Goal: Task Accomplishment & Management: Use online tool/utility

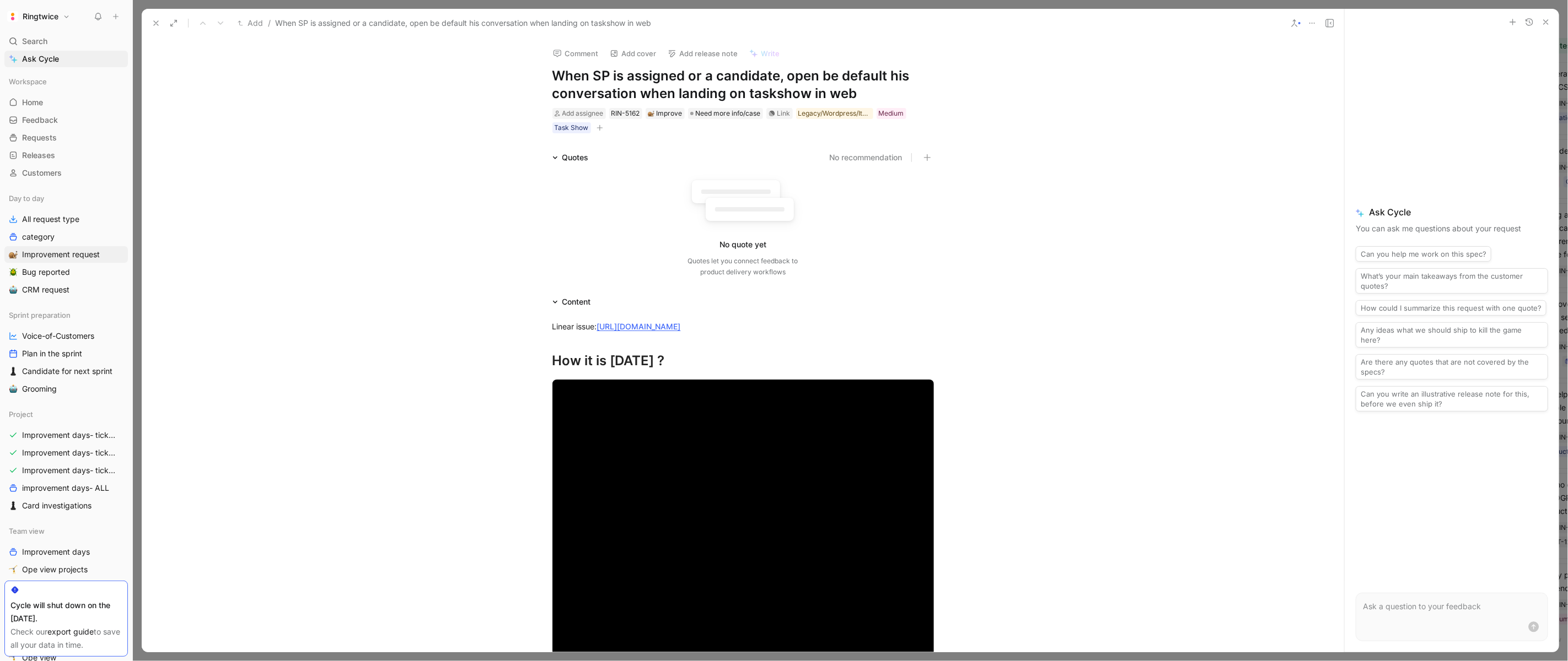
click at [613, 128] on div "Add assignee RIN-5162 Improve Need more info/case Link Legacy/Wordpress/Iterabl…" at bounding box center [743, 120] width 384 height 28
click at [597, 127] on icon "button" at bounding box center [599, 127] width 6 height 1
click at [532, 203] on span "Improvements days" at bounding box center [510, 204] width 72 height 10
click at [470, 159] on icon at bounding box center [470, 160] width 7 height 7
click at [466, 157] on input "checkbox" at bounding box center [466, 157] width 0 height 0
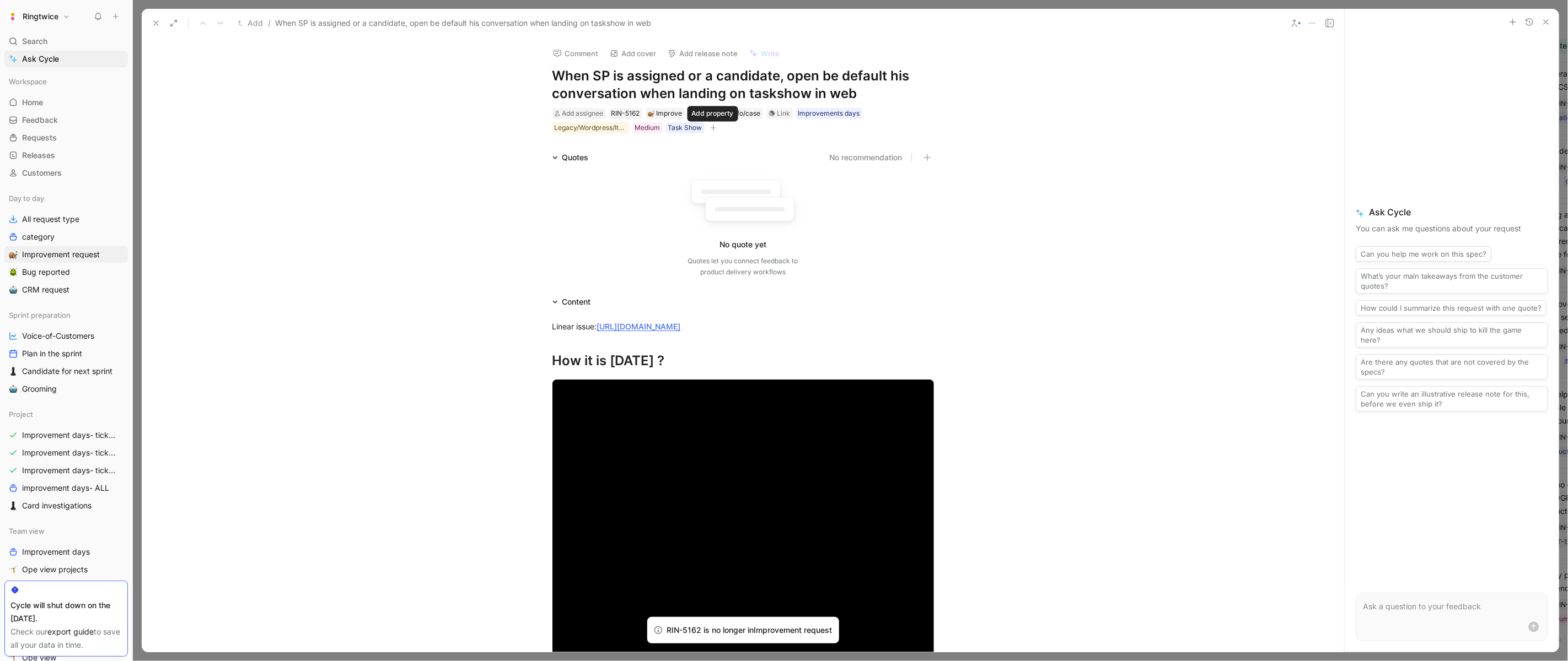
click at [710, 130] on icon "button" at bounding box center [713, 127] width 7 height 7
click at [619, 216] on span "Ticket ready" at bounding box center [612, 221] width 46 height 10
click at [582, 160] on icon at bounding box center [584, 160] width 7 height 7
click at [579, 156] on input "checkbox" at bounding box center [579, 156] width 0 height 0
click at [153, 20] on icon at bounding box center [156, 23] width 9 height 9
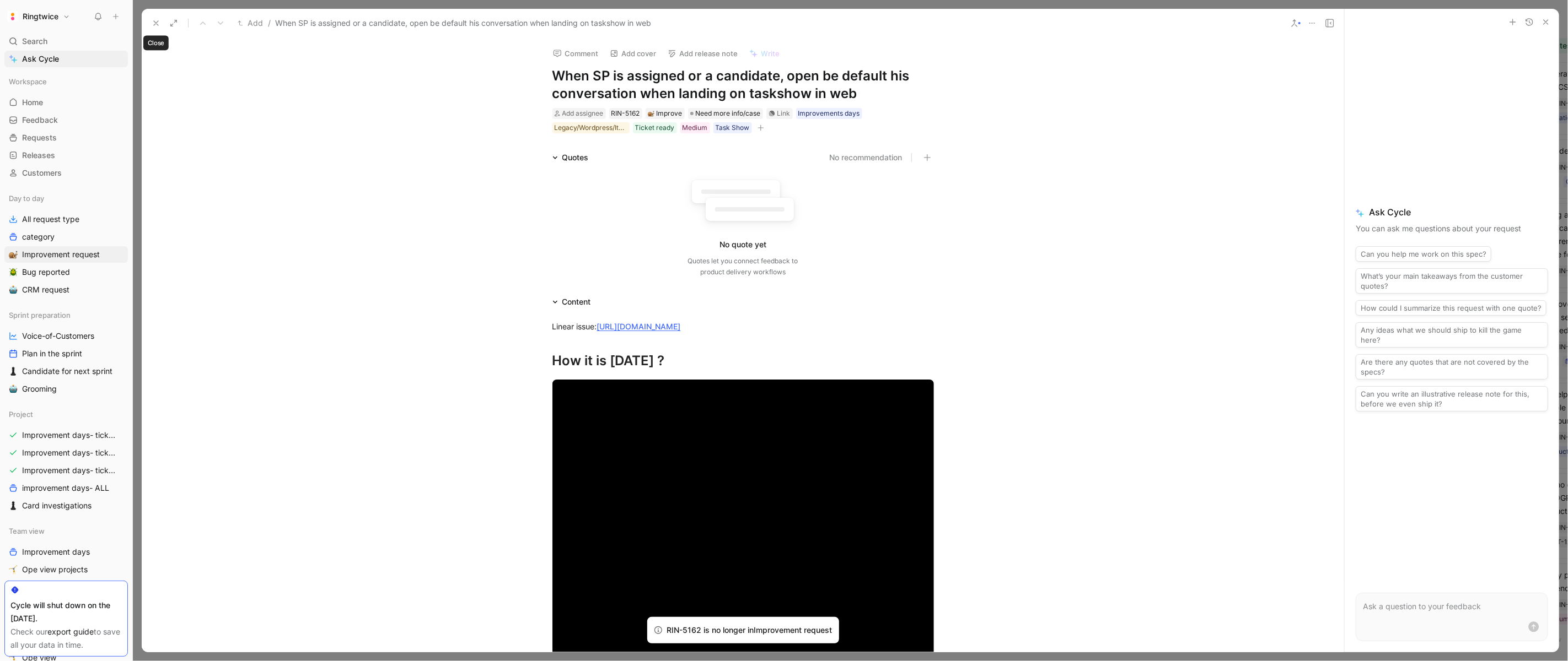
click at [153, 20] on button "Requests" at bounding box center [174, 16] width 55 height 16
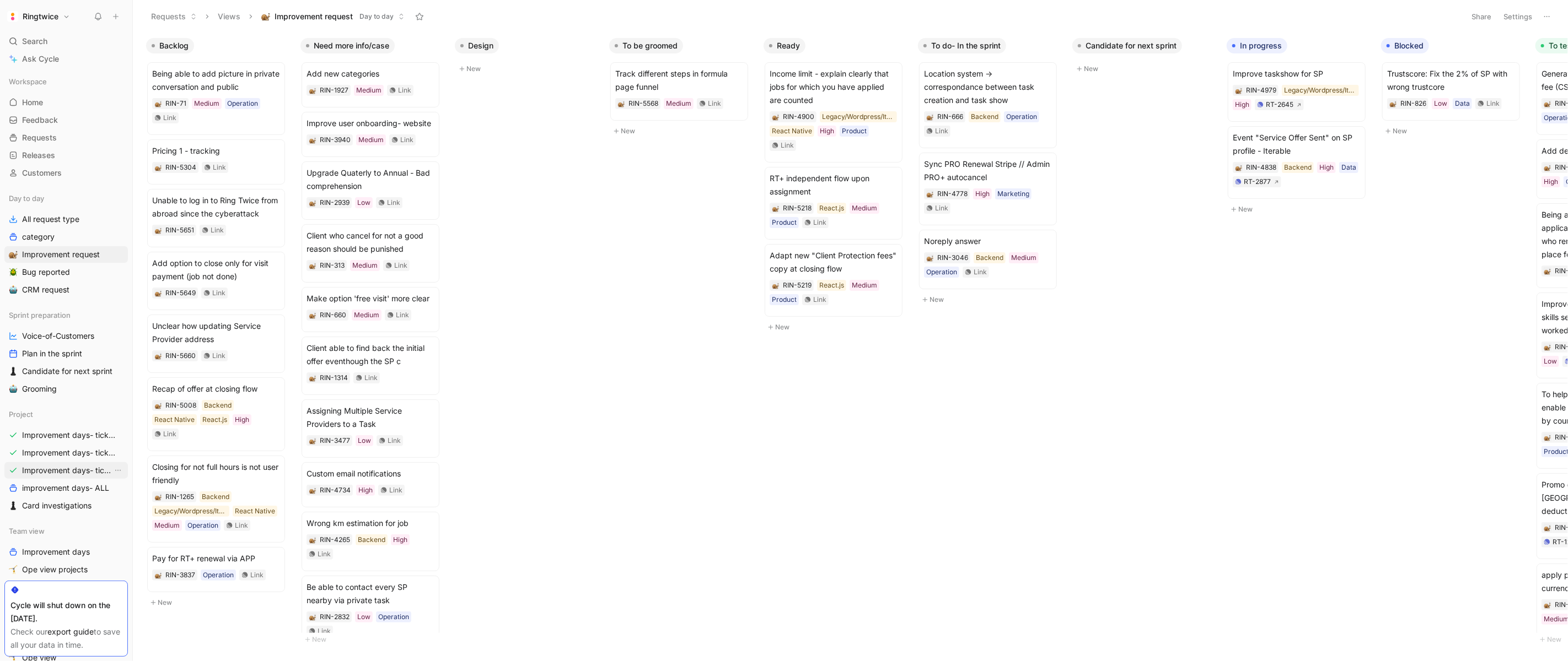
click at [45, 468] on span "Improvement days- tickets ready-legacy" at bounding box center [67, 471] width 91 height 11
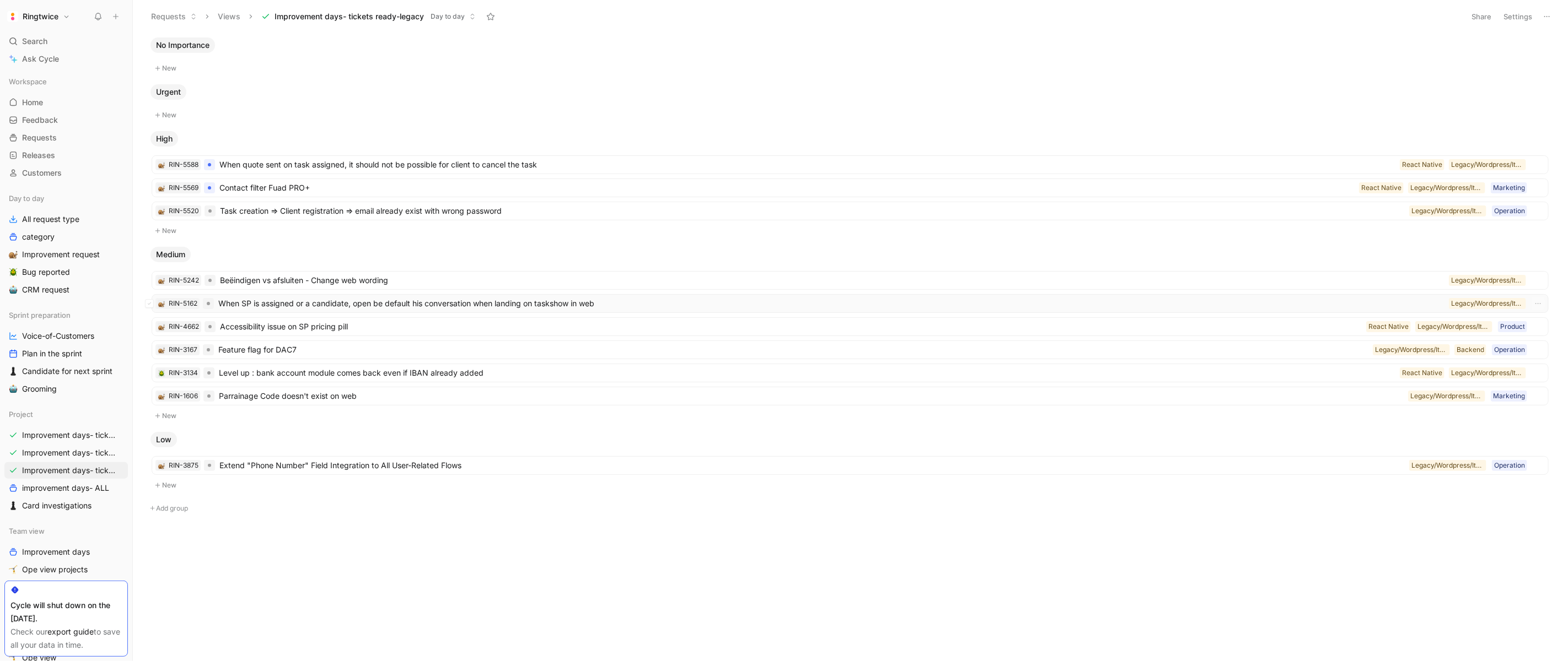
click at [364, 304] on span "When SP is assigned or a candidate, open be default his conversation when landi…" at bounding box center [830, 304] width 1226 height 13
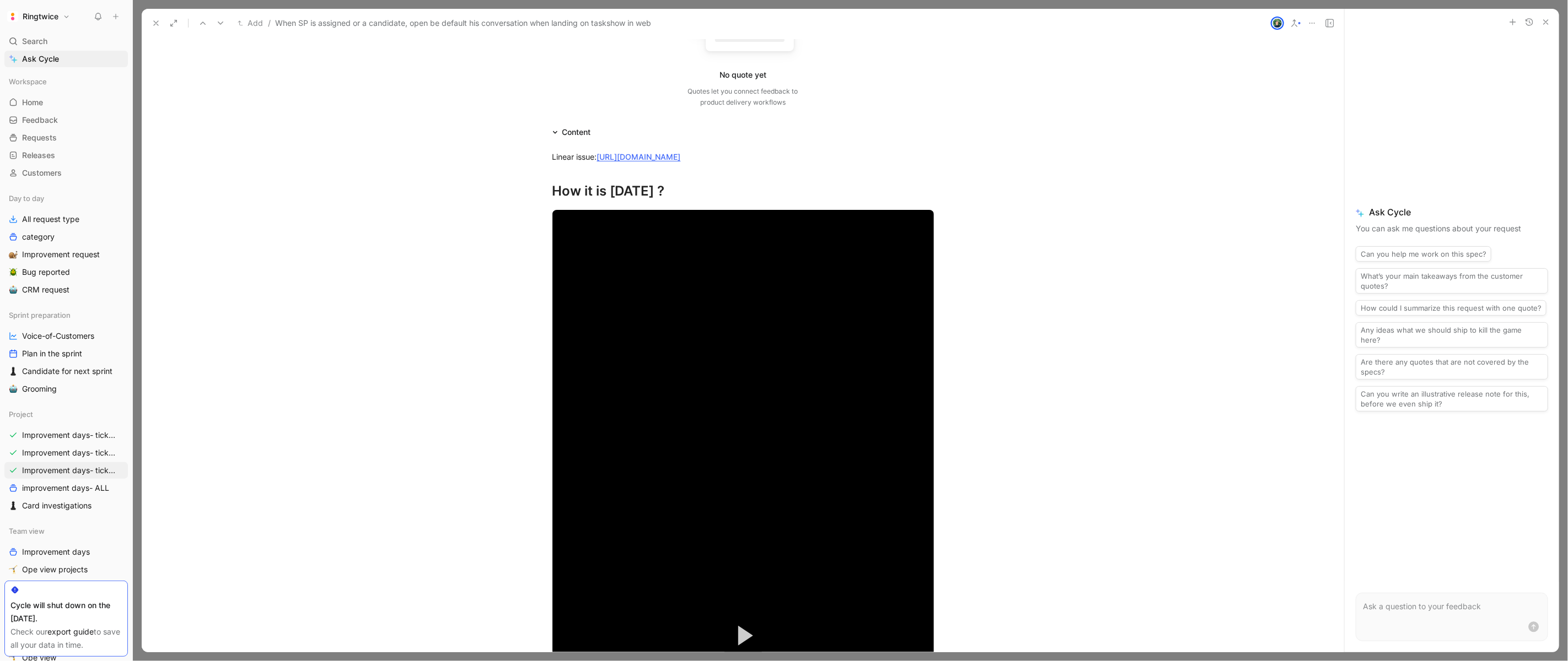
scroll to position [470, 0]
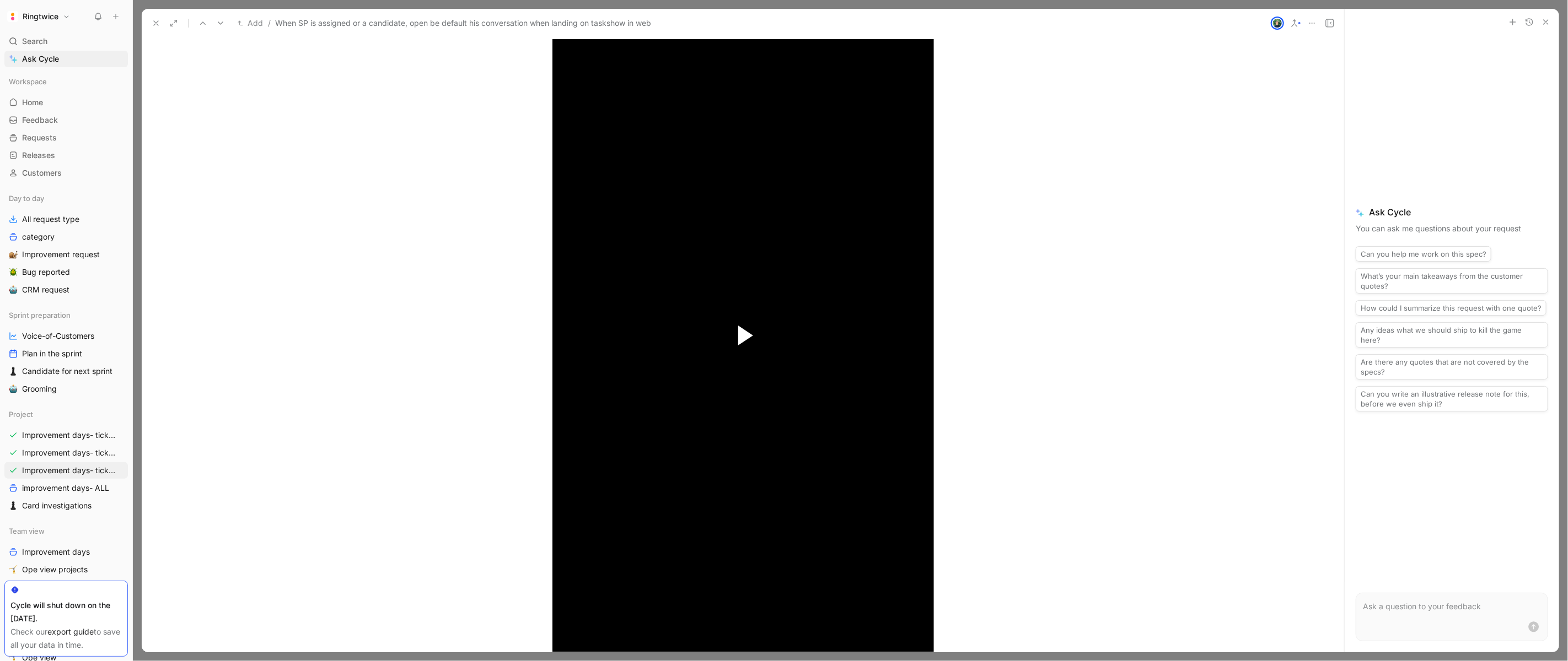
click at [744, 341] on span "Video Player" at bounding box center [746, 335] width 15 height 20
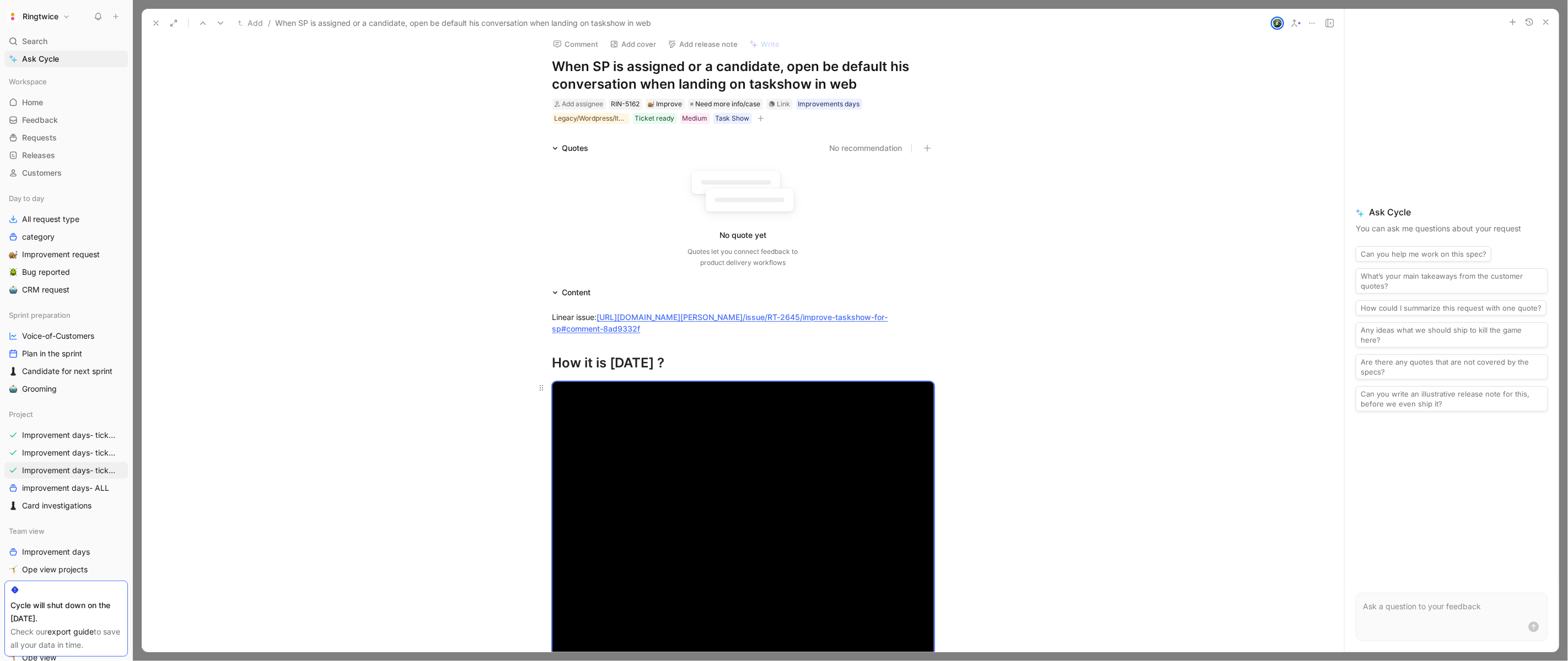
scroll to position [0, 0]
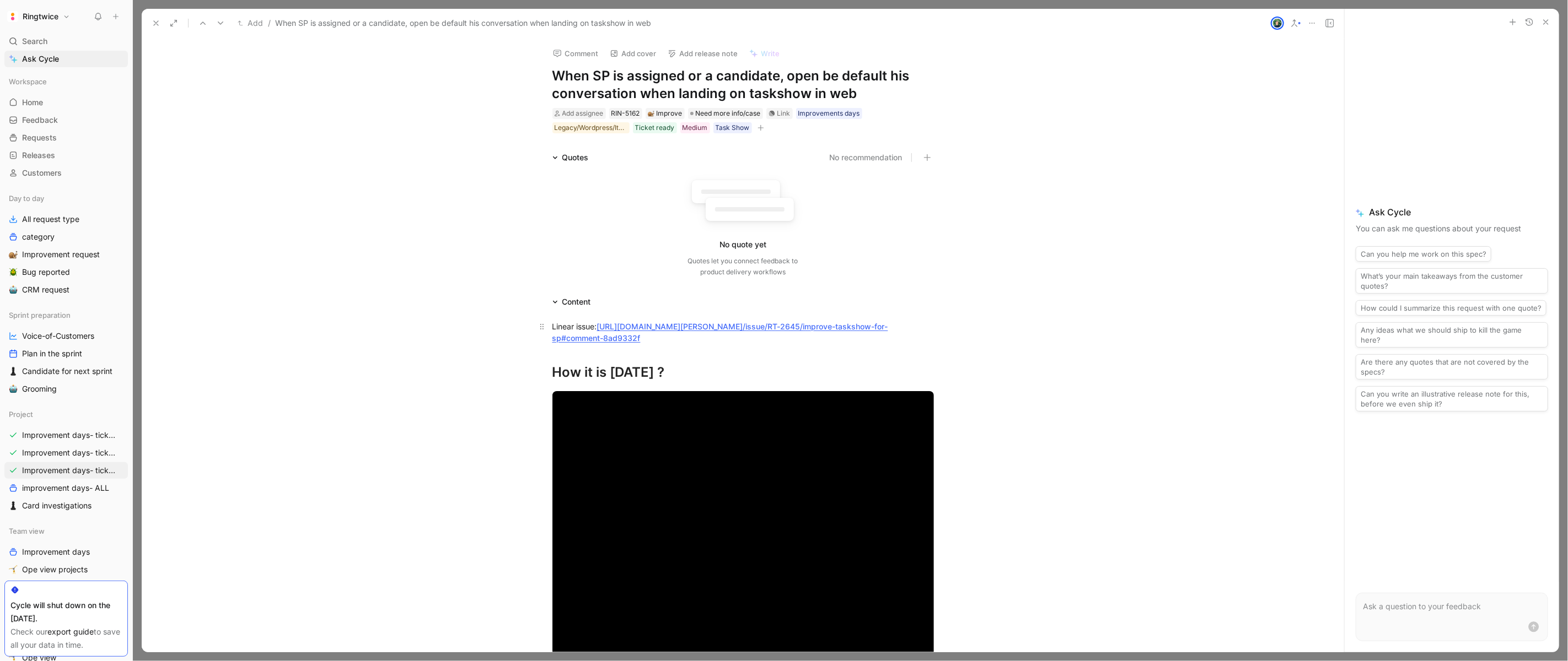
click at [728, 318] on p "Linear issue: [URL][DOMAIN_NAME] [PERSON_NAME]/issue/RT-2645/improve-taskshow-f…" at bounding box center [742, 331] width 423 height 30
click at [719, 326] on link "[URL][DOMAIN_NAME] [PERSON_NAME]/issue/RT-2645/improve-taskshow-for-sp#comment-…" at bounding box center [720, 332] width 335 height 21
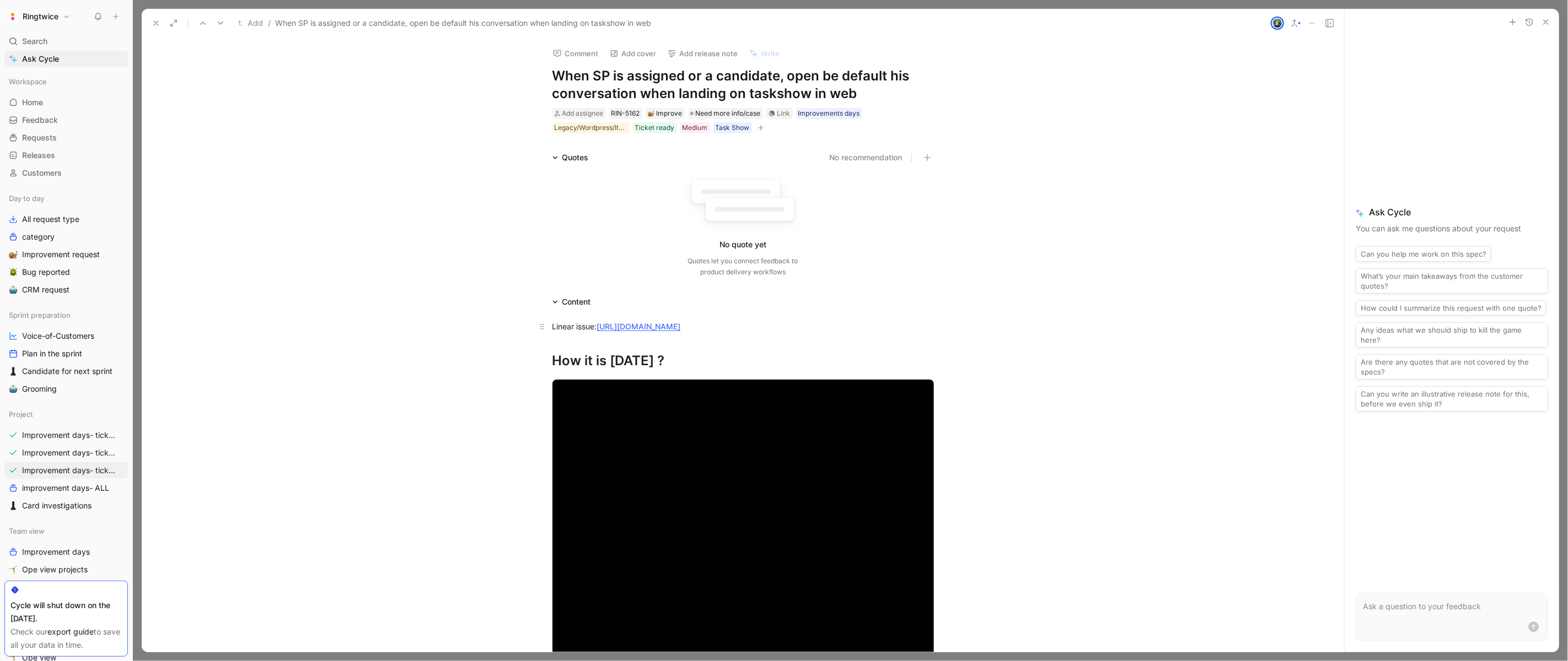
click at [601, 332] on div "Linear issue: [URL][DOMAIN_NAME]" at bounding box center [742, 327] width 381 height 11
click at [552, 321] on div "Linear issue: [URL][DOMAIN_NAME]" at bounding box center [742, 327] width 381 height 11
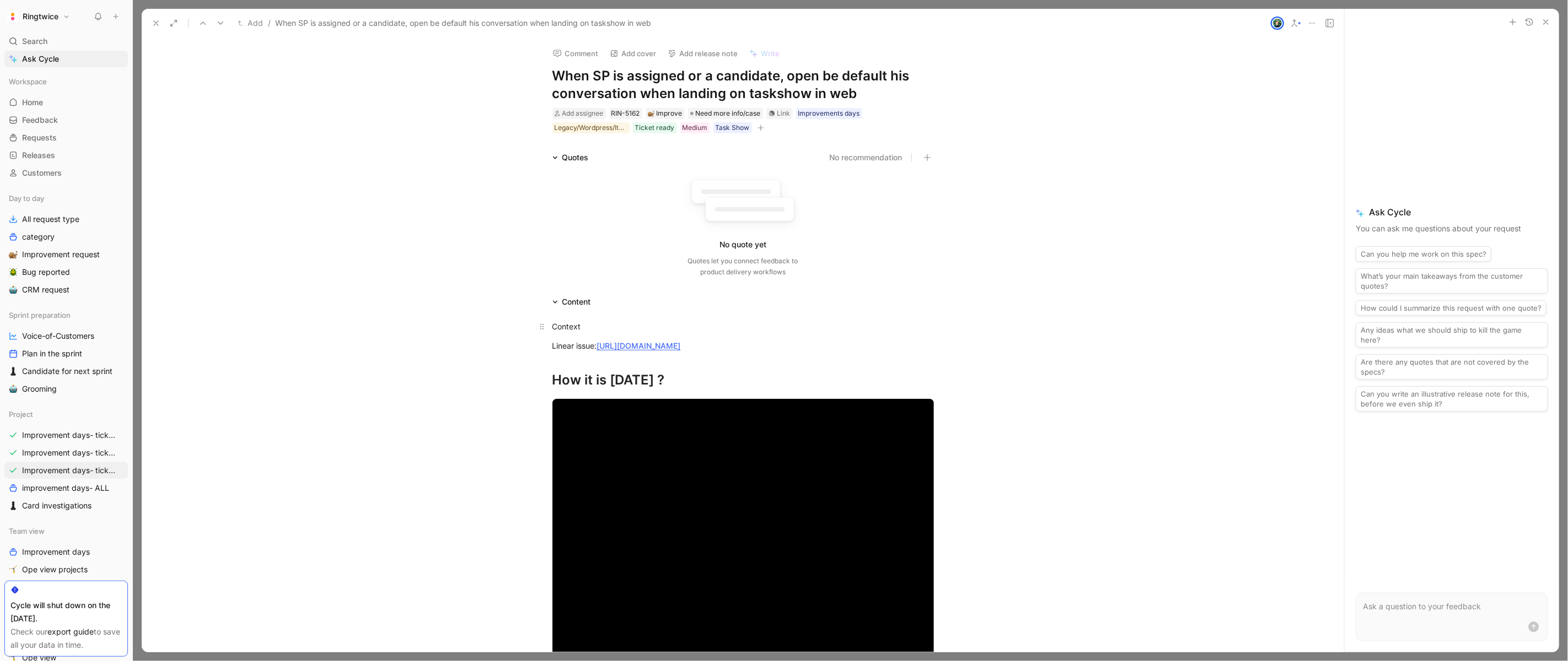
click at [567, 321] on div "Context" at bounding box center [742, 327] width 381 height 11
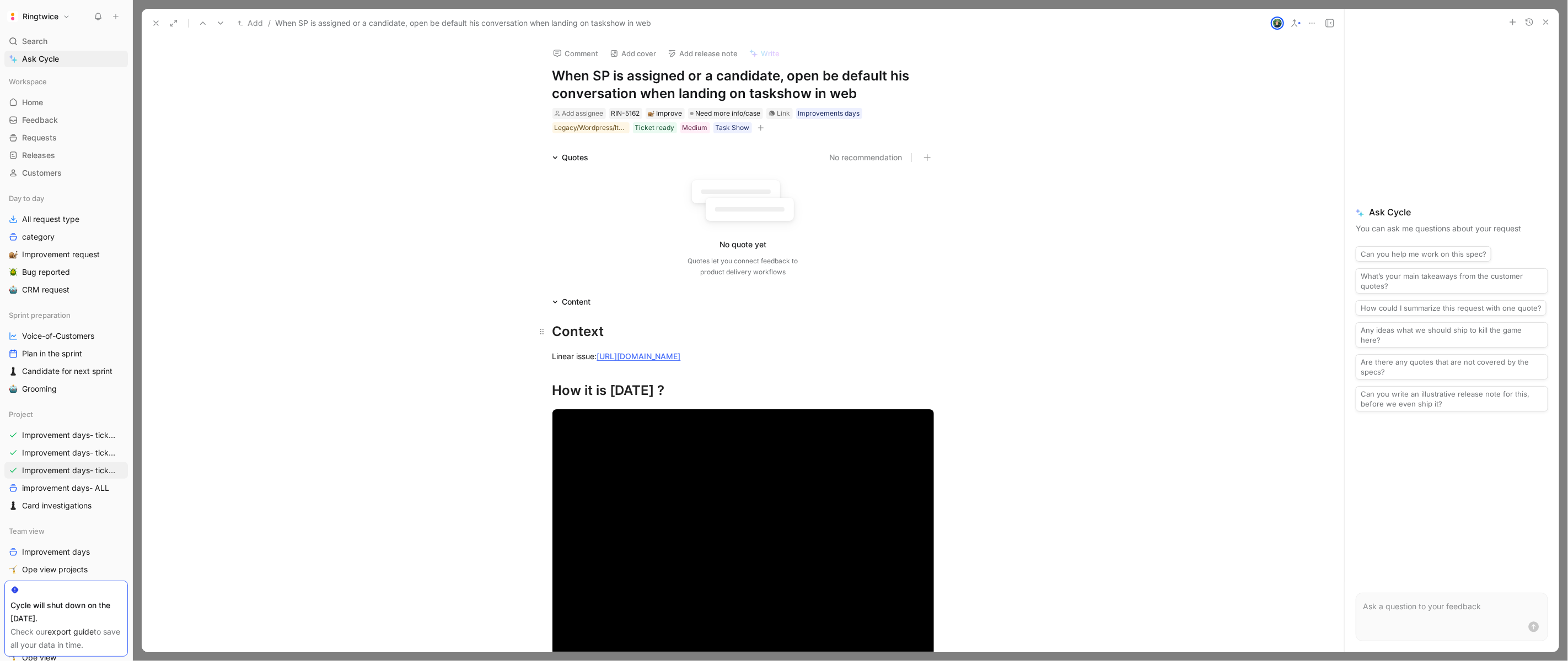
click at [634, 330] on div "Context" at bounding box center [742, 331] width 381 height 20
drag, startPoint x: 614, startPoint y: 327, endPoint x: 530, endPoint y: 325, distance: 84.0
click at [633, 342] on h1 "Context" at bounding box center [742, 331] width 423 height 29
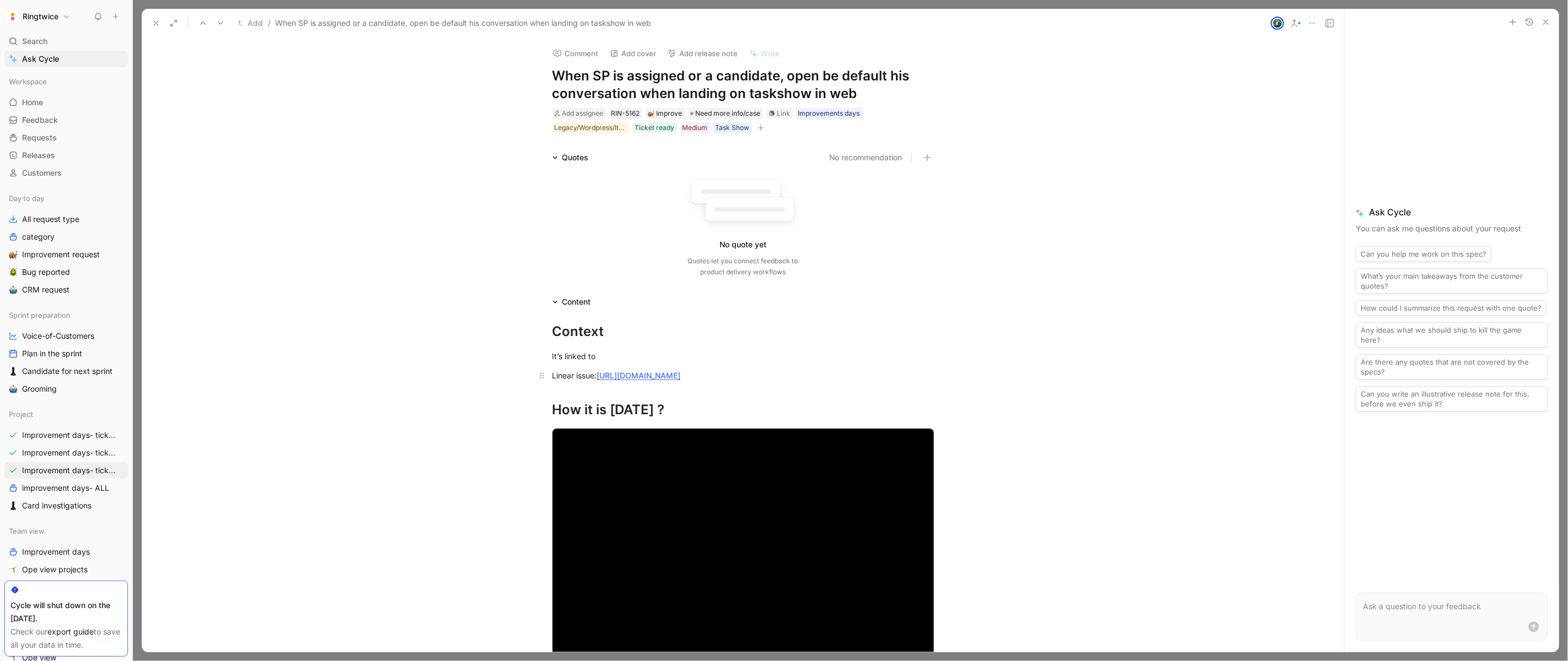
click at [552, 375] on div "Linear issue: [URL][DOMAIN_NAME]" at bounding box center [742, 375] width 381 height 11
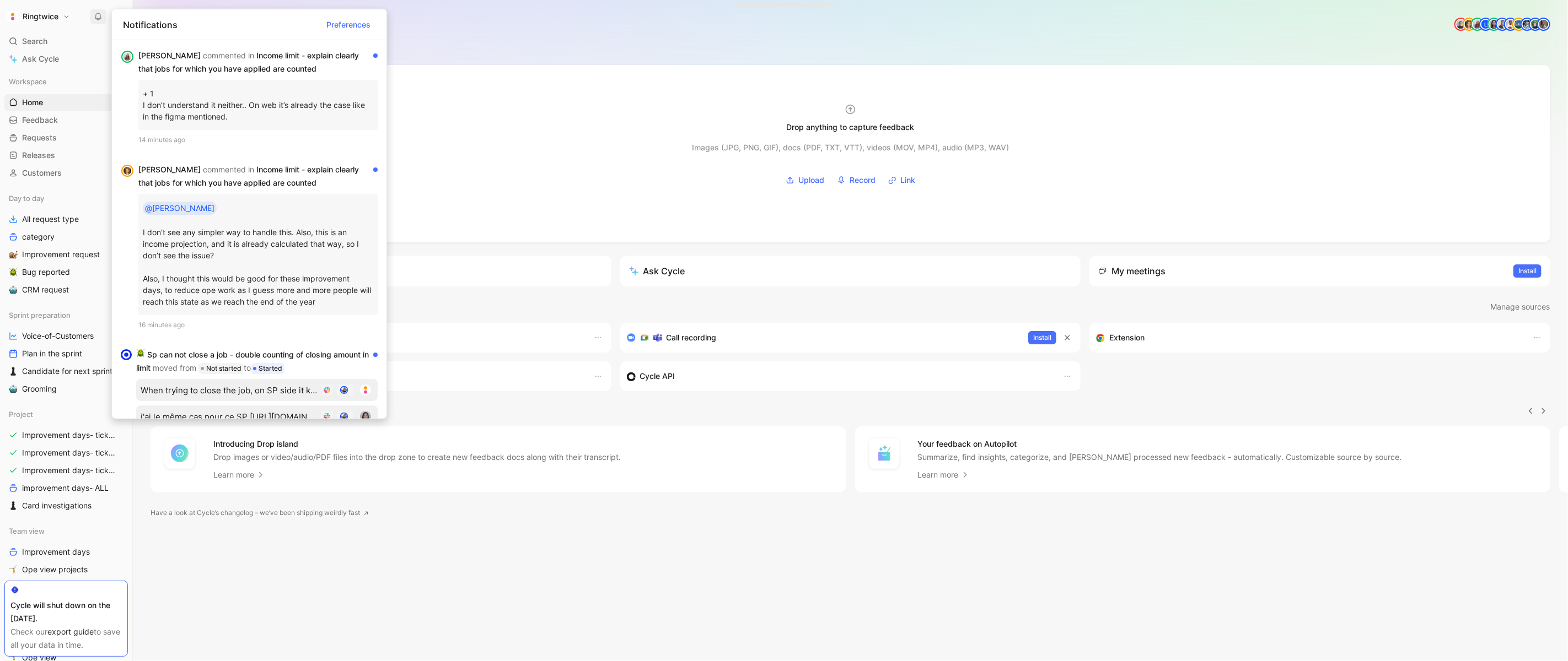
scroll to position [0, 1]
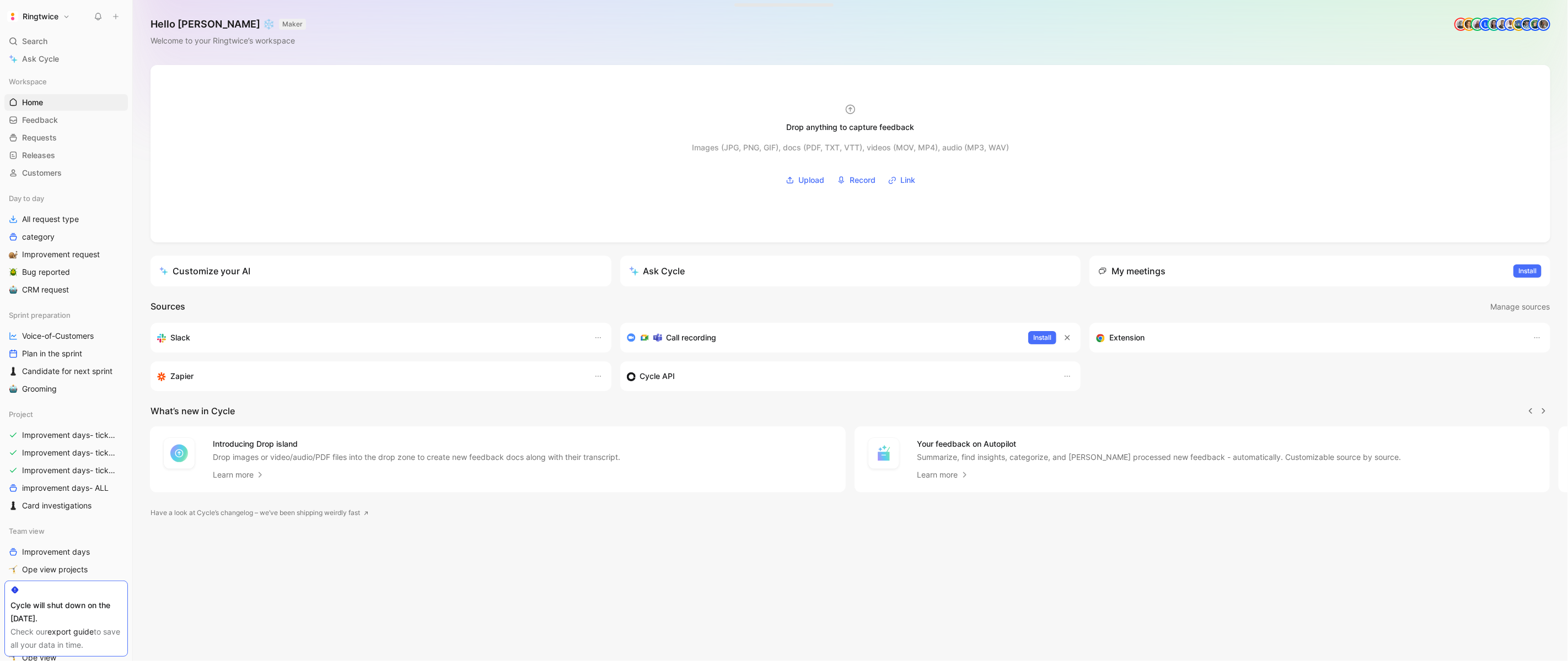
click at [97, 16] on icon at bounding box center [97, 16] width 9 height 9
